Goal: Task Accomplishment & Management: Manage account settings

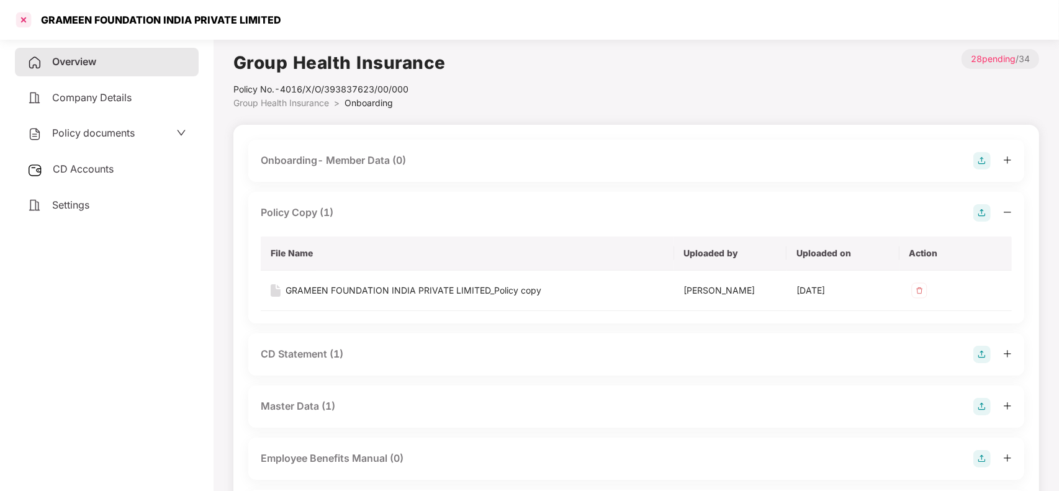
click at [19, 13] on div at bounding box center [24, 20] width 20 height 20
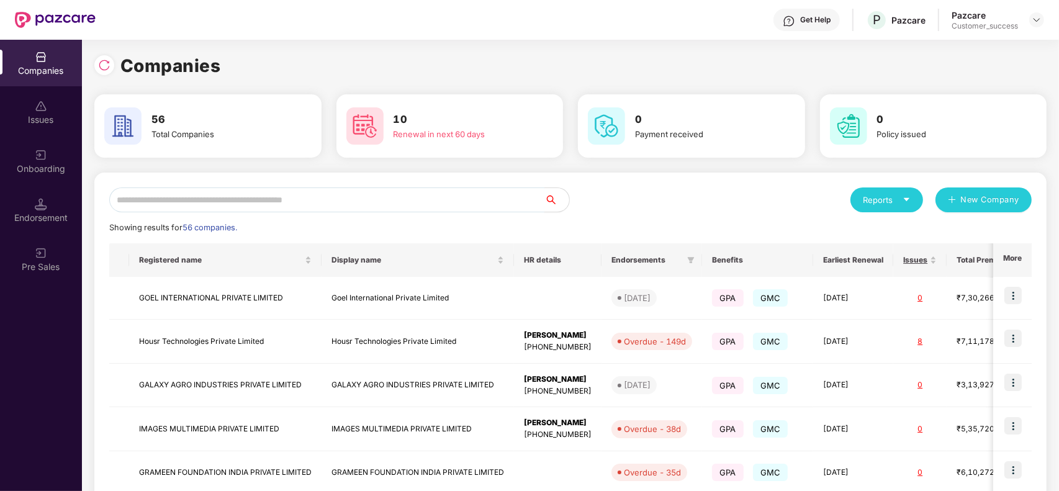
click at [346, 202] on input "text" at bounding box center [326, 200] width 435 height 25
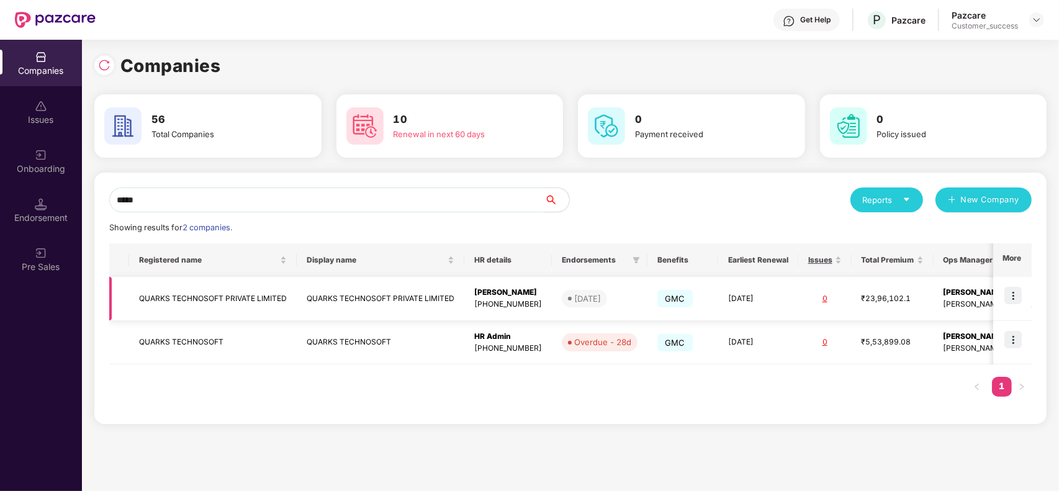
type input "*****"
click at [1019, 292] on img at bounding box center [1013, 295] width 17 height 17
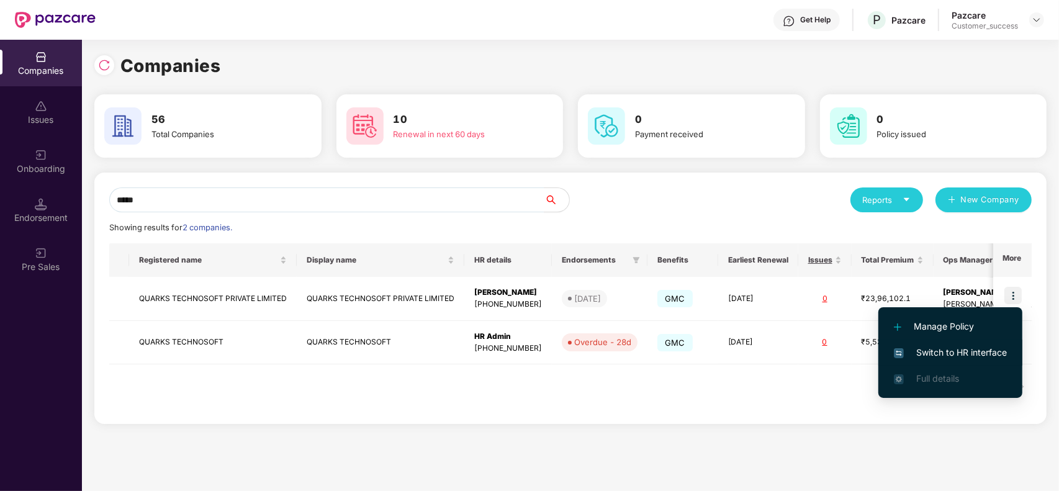
click at [957, 346] on span "Switch to HR interface" at bounding box center [950, 353] width 113 height 14
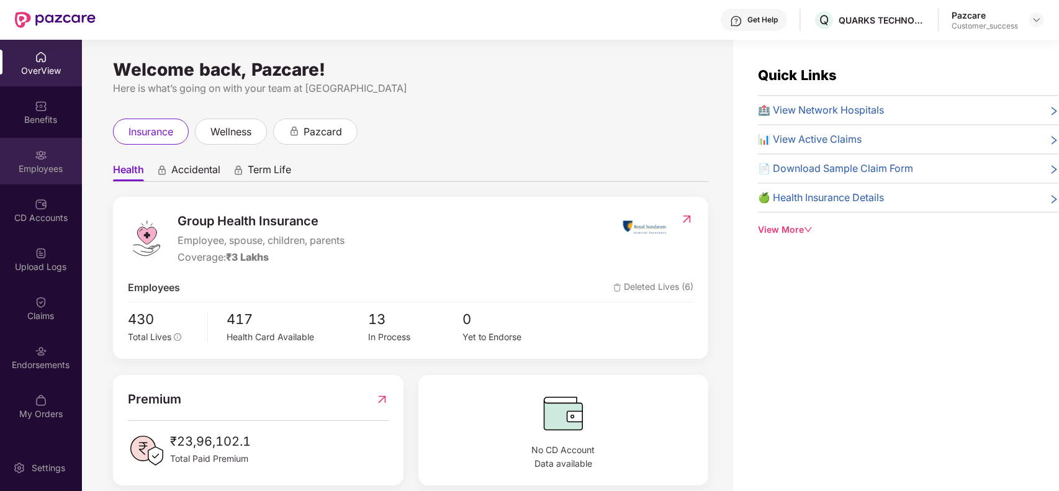
click at [58, 156] on div "Employees" at bounding box center [41, 161] width 82 height 47
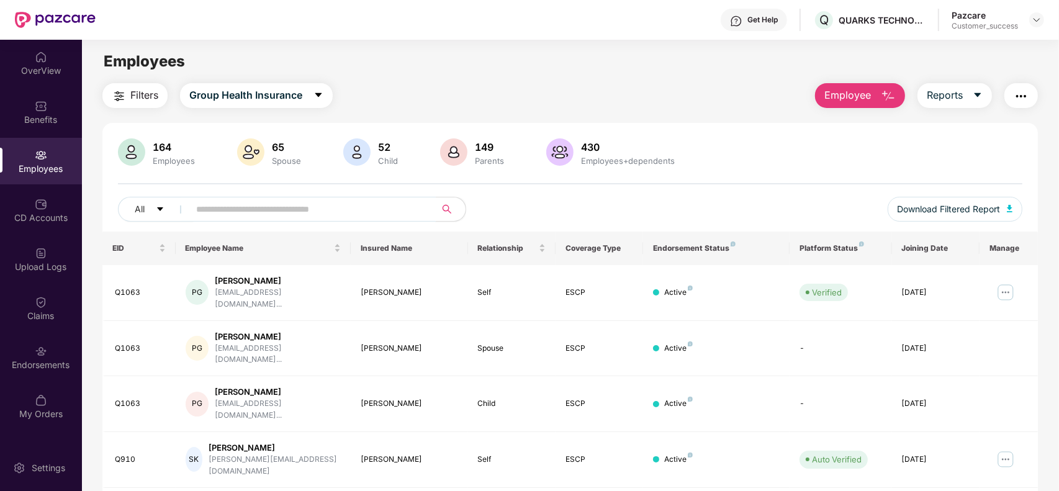
click at [324, 203] on input "text" at bounding box center [307, 209] width 223 height 19
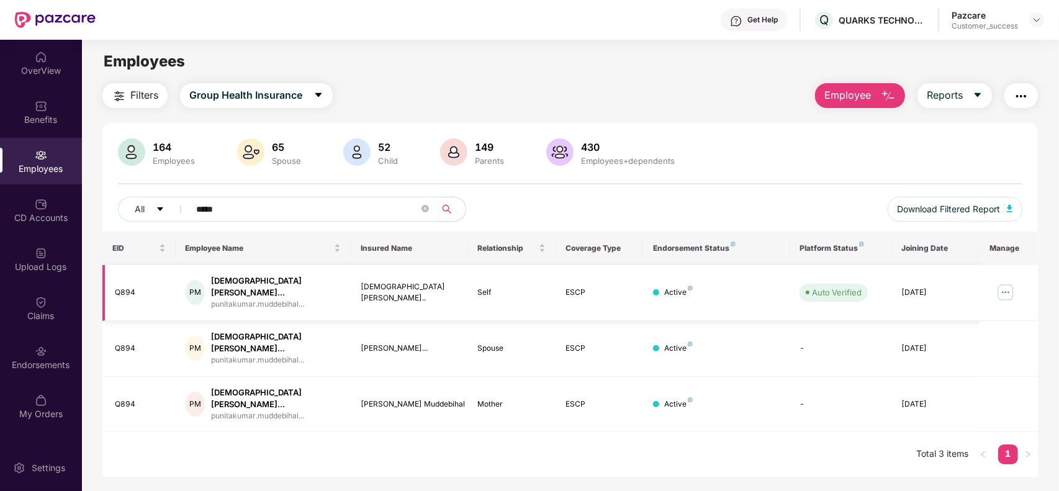
type input "*****"
click at [1011, 286] on img at bounding box center [1006, 293] width 20 height 20
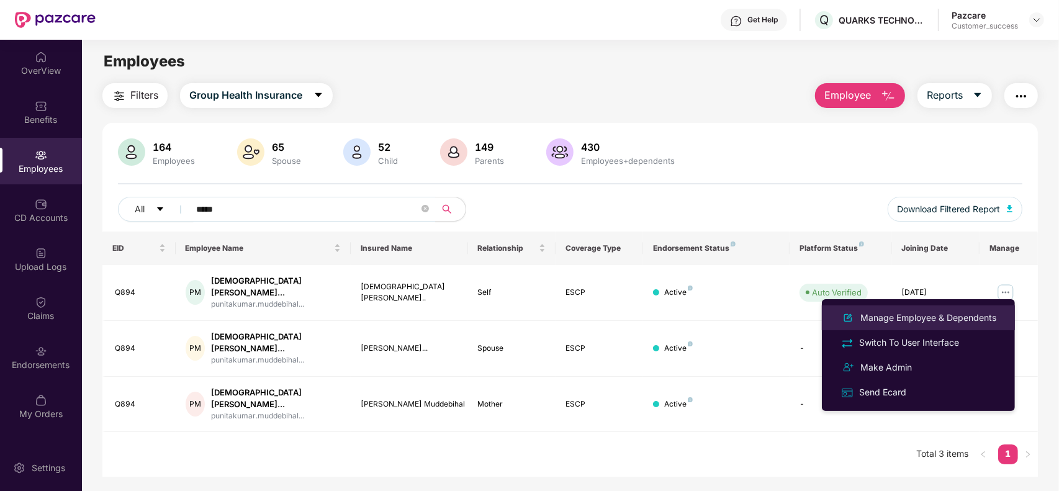
click at [935, 308] on li "Manage Employee & Dependents" at bounding box center [918, 318] width 193 height 25
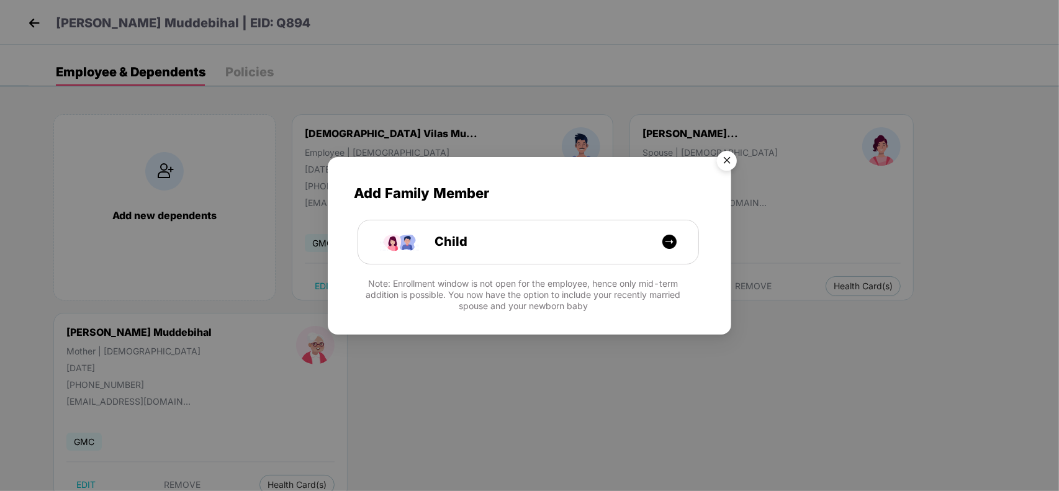
click at [722, 165] on img "Close" at bounding box center [727, 162] width 35 height 35
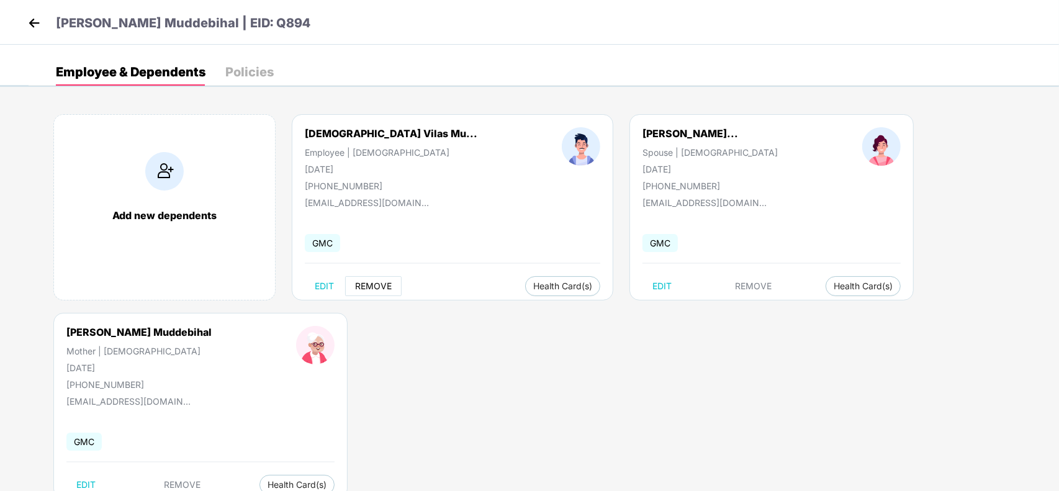
click at [378, 283] on span "REMOVE" at bounding box center [373, 286] width 37 height 10
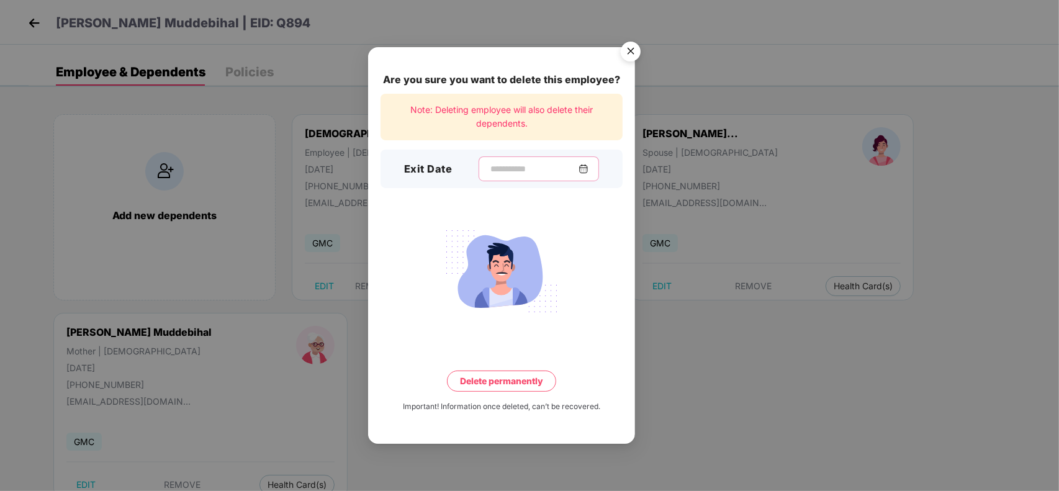
click at [534, 163] on input at bounding box center [533, 169] width 89 height 13
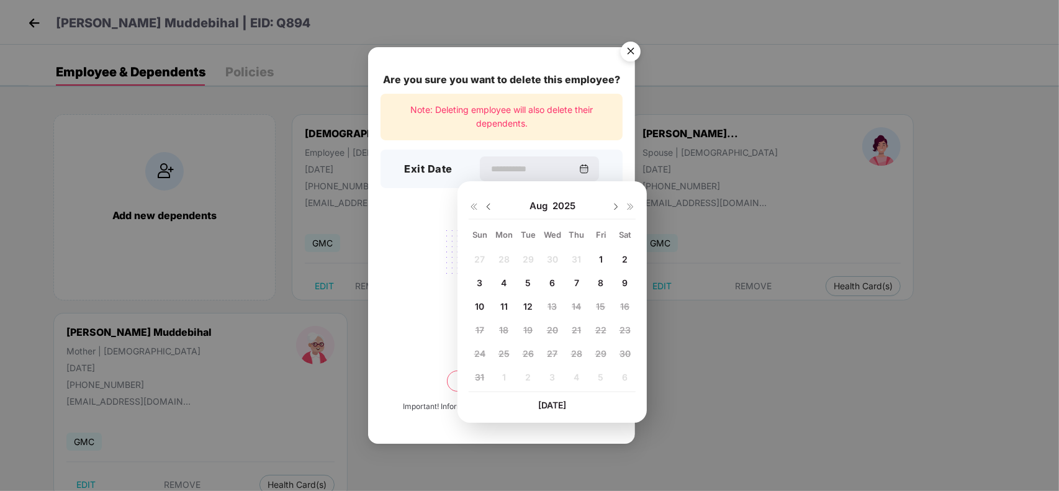
click at [492, 204] on img at bounding box center [489, 207] width 10 height 10
click at [523, 302] on span "15" at bounding box center [527, 306] width 9 height 11
type input "**********"
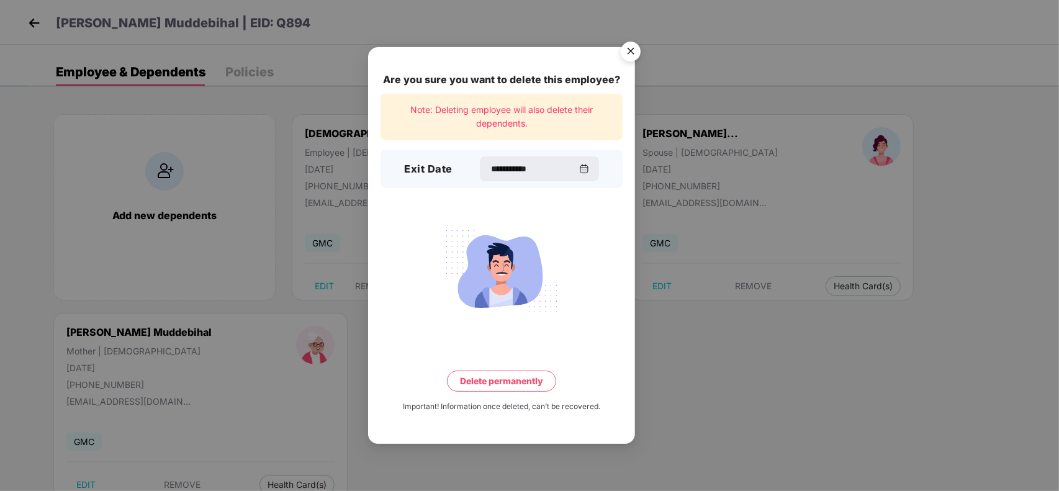
click at [537, 374] on button "Delete permanently" at bounding box center [501, 381] width 109 height 21
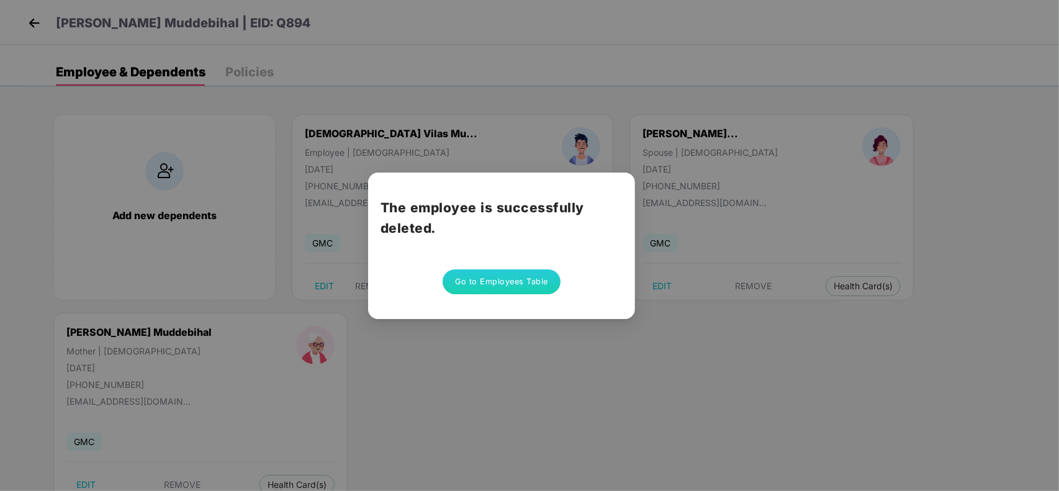
click at [499, 281] on button "Go to Employees Table" at bounding box center [502, 281] width 118 height 25
